Goal: Use online tool/utility: Utilize a website feature to perform a specific function

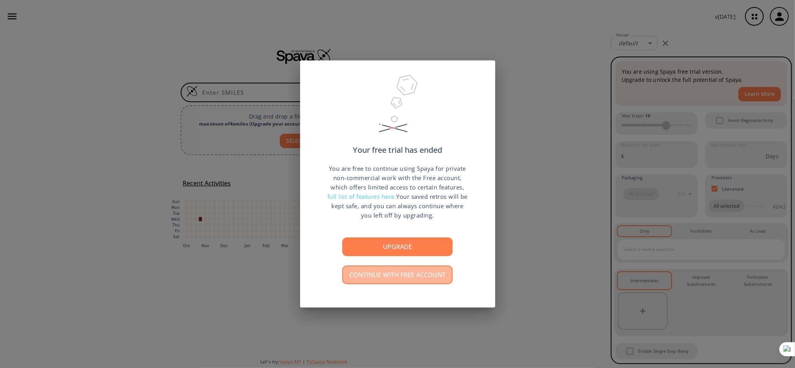
click at [397, 272] on button "Continue with free account" at bounding box center [397, 275] width 110 height 19
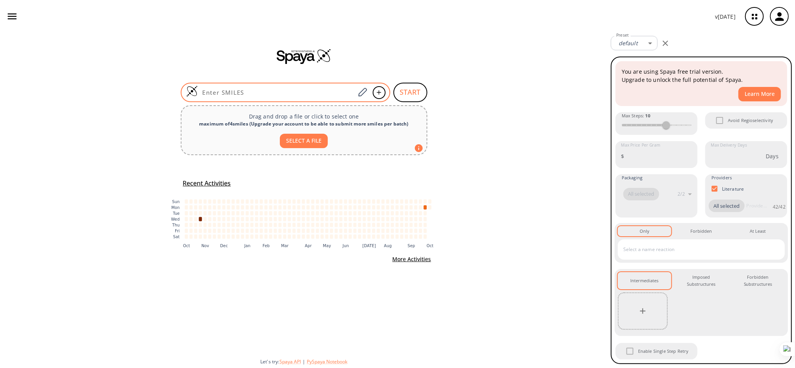
click at [319, 85] on div at bounding box center [286, 93] width 210 height 20
click at [301, 91] on input at bounding box center [277, 93] width 158 height 8
paste input "CC(C)(C1=CC(CC2=CC(C(C)(C)C)=CC(CC(C=C3C(C)(C)C)=C4OC[C@H]5CO5)=C2OC[C@H]6CO6)=…"
type input "CC(C)(C1=CC(CC2=CC(C(C)(C)C)=CC(CC(C=C3C(C)(C)C)=C4OC[C@H]5CO5)=C2OC[C@H]6CO6)=…"
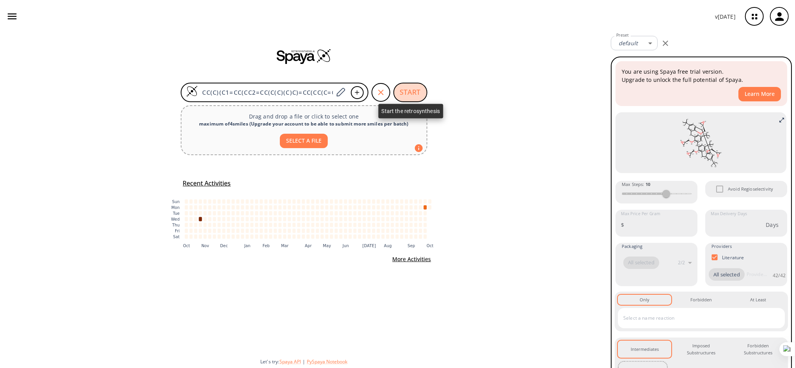
click at [408, 90] on button "START" at bounding box center [410, 93] width 34 height 20
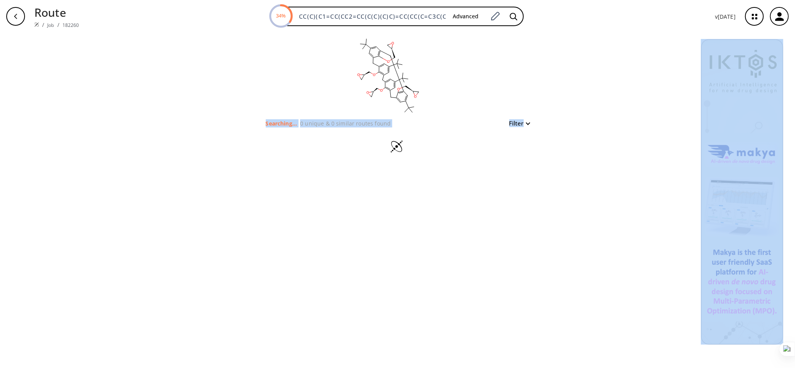
drag, startPoint x: 497, startPoint y: 117, endPoint x: 560, endPoint y: 148, distance: 70.5
click at [560, 148] on div "clear Searching... 0 unique & 0 similar routes found Filter" at bounding box center [397, 201] width 795 height 336
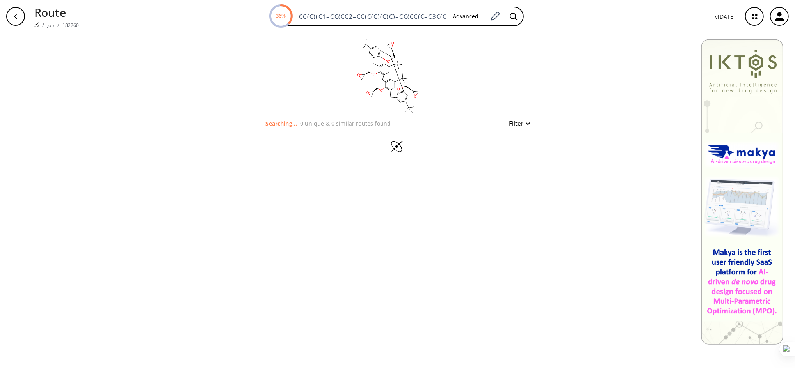
click at [633, 133] on div "clear Searching... 0 unique & 0 similar routes found Filter" at bounding box center [397, 201] width 795 height 336
click at [527, 137] on div at bounding box center [398, 147] width 270 height 39
click at [572, 178] on div "clear Searching... 0 unique & 0 similar routes found Filter" at bounding box center [397, 201] width 795 height 336
click at [754, 16] on icon "button" at bounding box center [754, 16] width 21 height 21
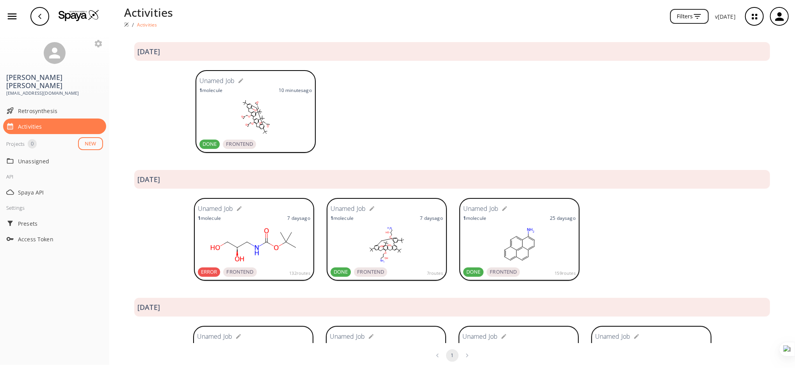
click at [253, 117] on rect at bounding box center [255, 117] width 112 height 39
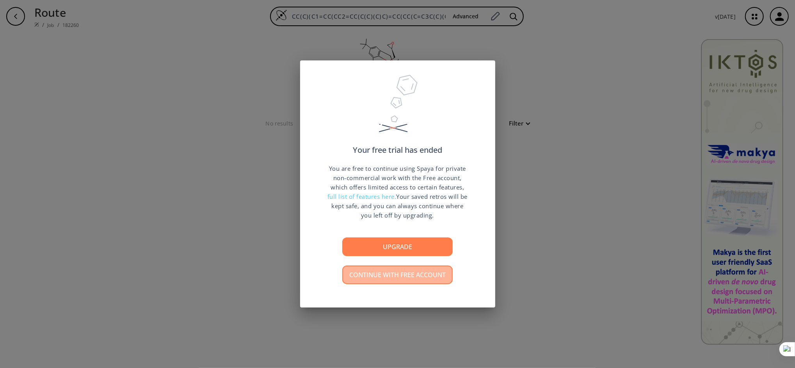
click at [407, 277] on button "Continue with free account" at bounding box center [397, 275] width 110 height 19
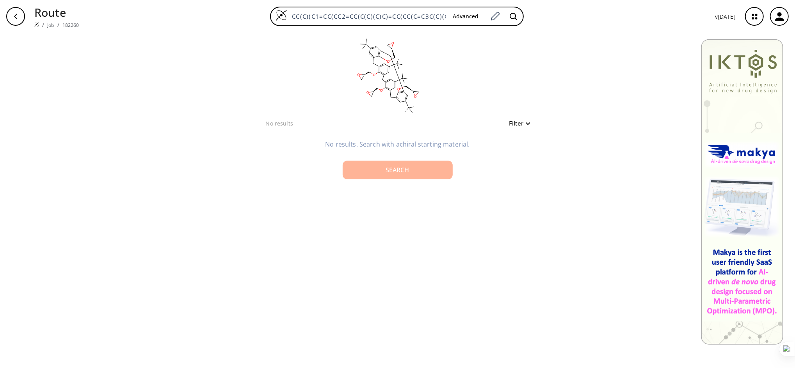
click at [418, 173] on button "Search" at bounding box center [398, 170] width 110 height 19
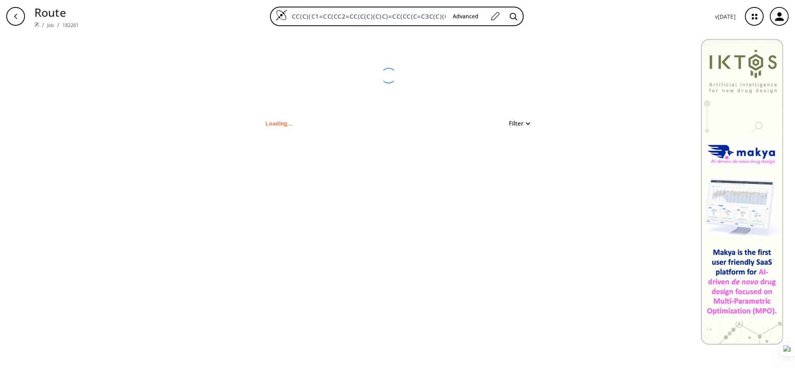
type input "CC(C)(C)c1cc2c(OCC3CO3)c(c1)Cc1cc(C(C)(C)C)cc(c1OCC1CO1)Cc1cc(C(C)(C)C)cc(c1OCC…"
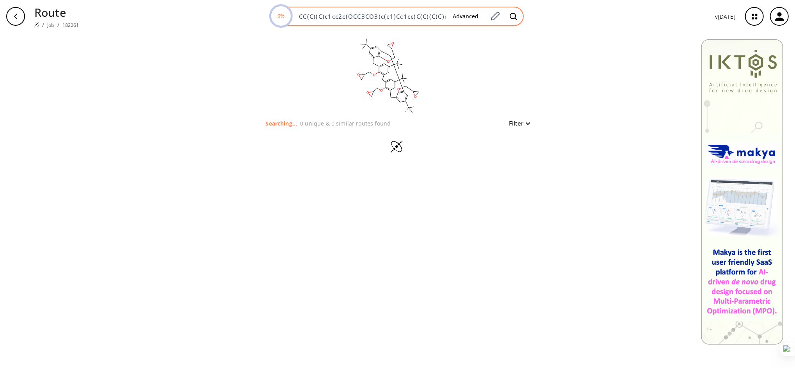
click at [284, 15] on text "0%" at bounding box center [281, 15] width 7 height 7
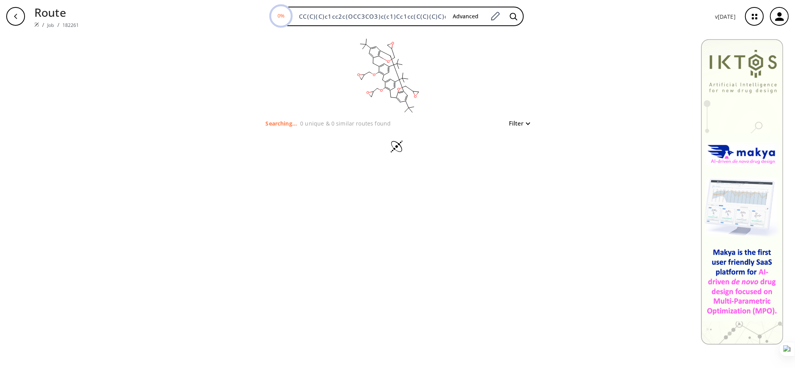
drag, startPoint x: 284, startPoint y: 15, endPoint x: 270, endPoint y: 11, distance: 14.9
click at [270, 11] on div "0% CC(C)(C)c1cc2c(OCC3CO3)c(c1)Cc1cc(C(C)(C)C)cc(c1OCC1CO1)Cc1cc(C(C)(C)C)cc(c1…" at bounding box center [396, 17] width 623 height 20
click at [270, 11] on div at bounding box center [320, 14] width 100 height 12
click at [276, 39] on div "clear" at bounding box center [398, 76] width 270 height 86
